Goal: Information Seeking & Learning: Learn about a topic

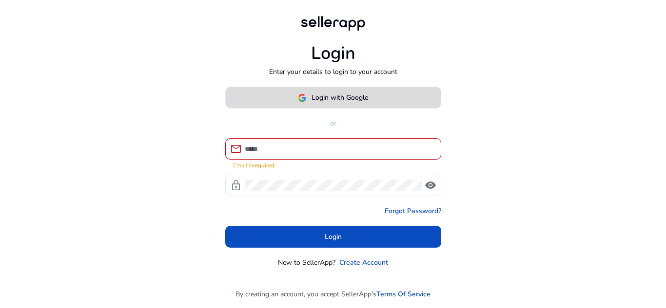
click at [316, 101] on span "Login with Google" at bounding box center [339, 98] width 57 height 10
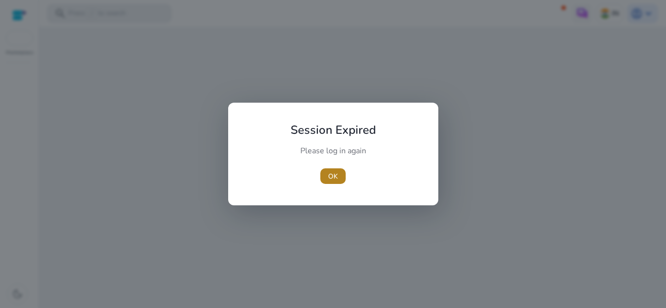
click at [325, 175] on span "button" at bounding box center [332, 176] width 25 height 23
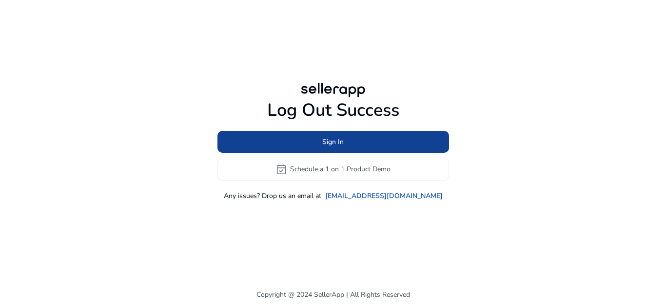
click at [273, 141] on span at bounding box center [332, 141] width 231 height 23
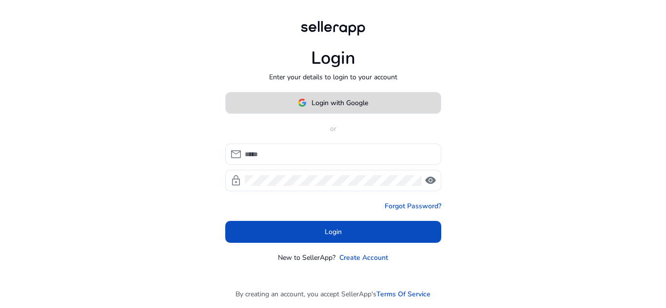
click at [310, 109] on span at bounding box center [333, 102] width 215 height 23
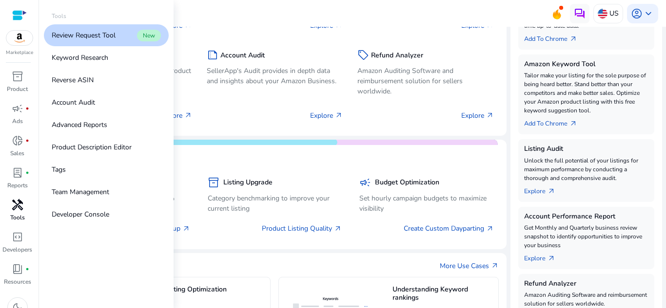
click at [18, 209] on span "handyman" at bounding box center [18, 205] width 12 height 12
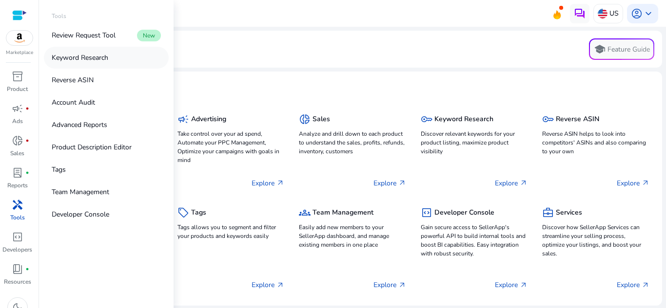
click at [89, 57] on p "Keyword Research" at bounding box center [80, 58] width 57 height 10
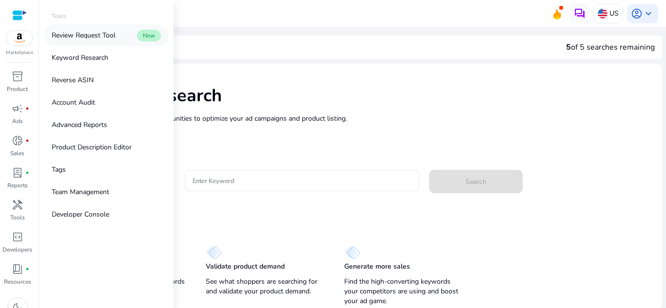
click at [117, 38] on link "Review Request Tool New" at bounding box center [106, 35] width 125 height 22
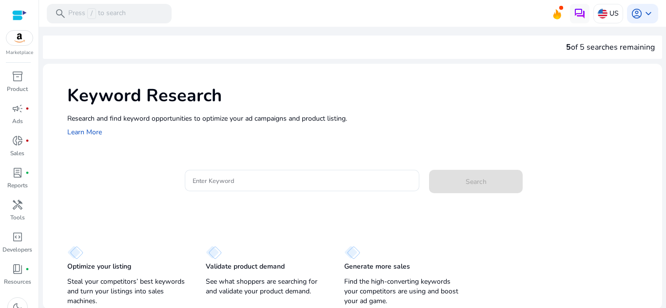
scroll to position [1, 0]
click at [649, 12] on span "keyboard_arrow_down" at bounding box center [648, 14] width 12 height 12
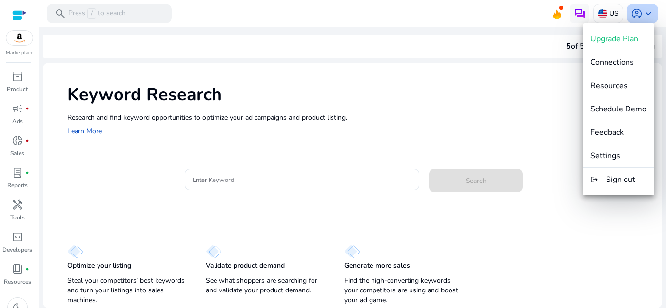
click at [649, 12] on div at bounding box center [333, 154] width 666 height 308
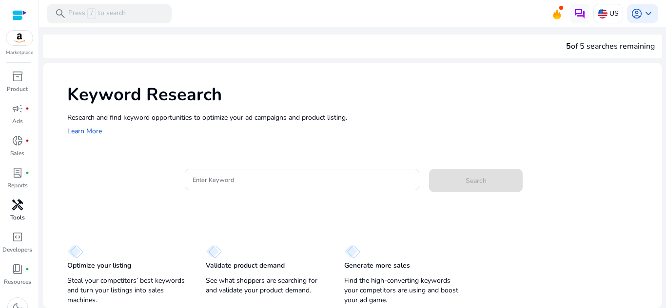
scroll to position [14, 0]
click at [249, 186] on div at bounding box center [301, 179] width 219 height 21
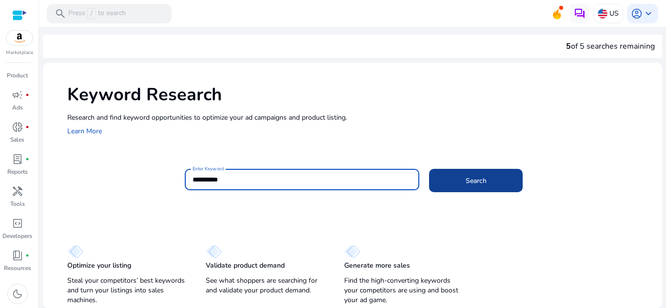
type input "**********"
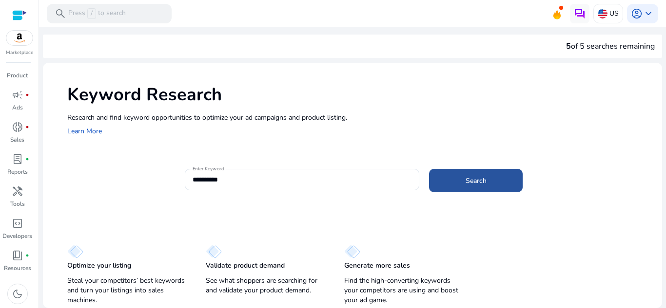
click at [452, 176] on span at bounding box center [476, 180] width 94 height 23
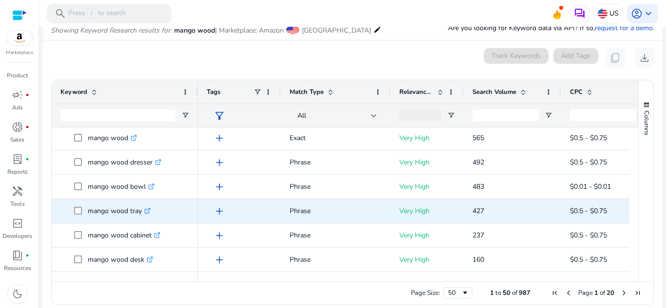
scroll to position [0, 0]
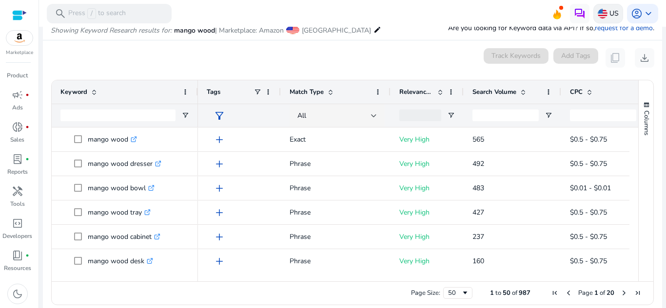
click at [599, 12] on img at bounding box center [602, 14] width 10 height 10
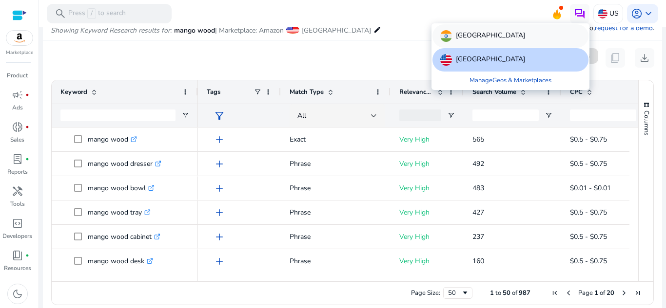
click at [477, 40] on div "[GEOGRAPHIC_DATA]" at bounding box center [510, 35] width 156 height 23
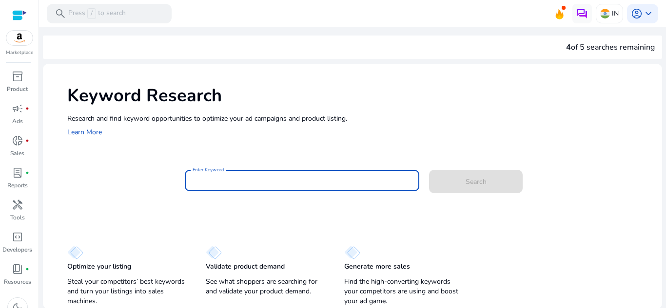
click at [206, 183] on input "Enter Keyword" at bounding box center [301, 180] width 219 height 11
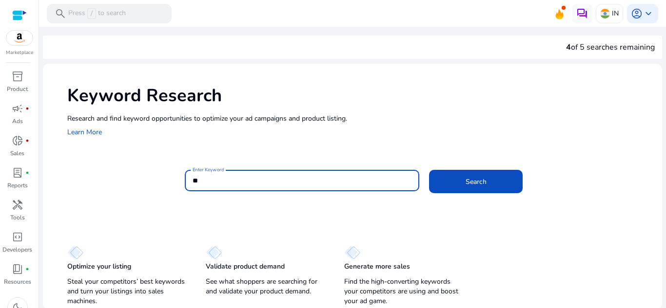
type input "*"
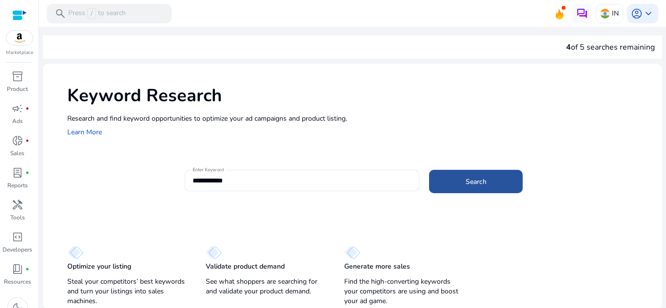
click at [467, 188] on span at bounding box center [476, 181] width 94 height 23
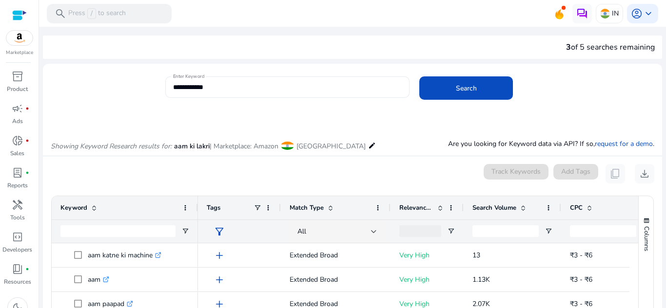
click at [235, 87] on input "**********" at bounding box center [287, 87] width 229 height 11
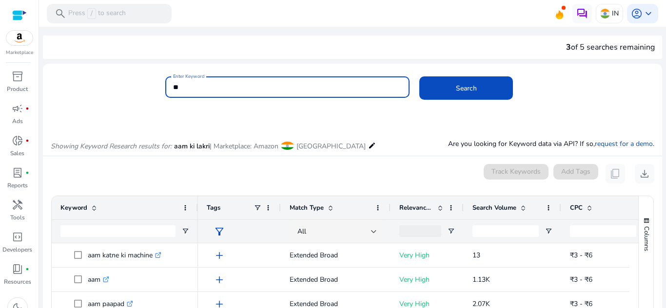
type input "*"
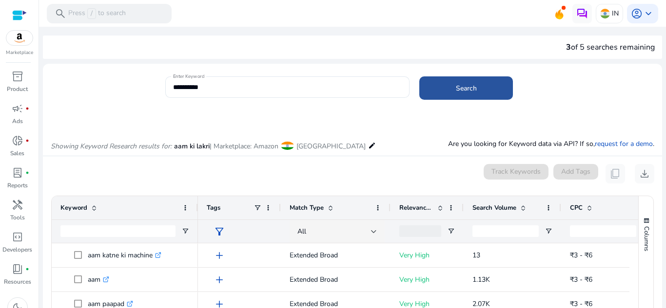
click at [463, 86] on span "Search" at bounding box center [466, 88] width 21 height 10
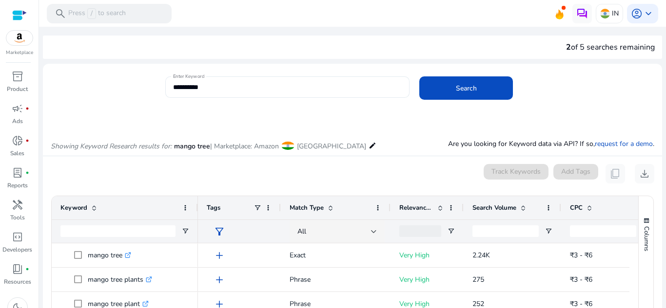
click at [237, 78] on div "**********" at bounding box center [287, 87] width 229 height 21
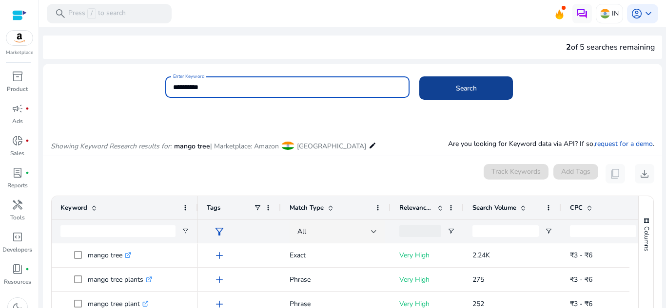
type input "**********"
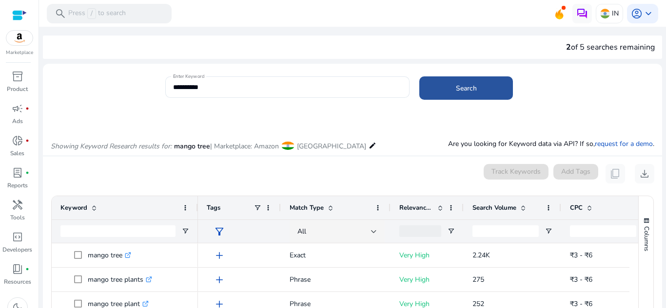
click at [460, 87] on span "Search" at bounding box center [466, 88] width 21 height 10
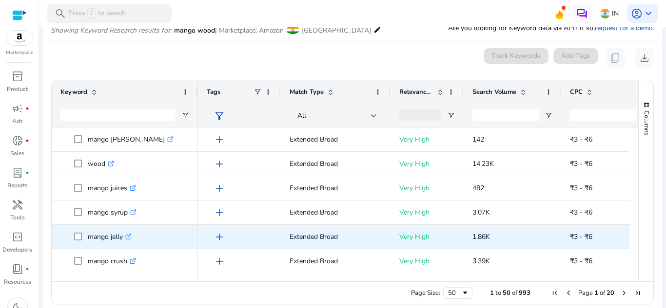
scroll to position [731, 0]
